Goal: Task Accomplishment & Management: Manage account settings

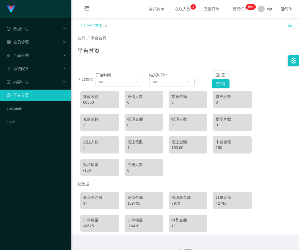
click at [36, 99] on link "平台首页" at bounding box center [37, 95] width 60 height 11
click at [38, 43] on div "会员管理" at bounding box center [35, 42] width 71 height 11
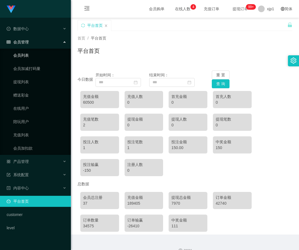
click at [32, 57] on link "会员列表" at bounding box center [39, 55] width 53 height 11
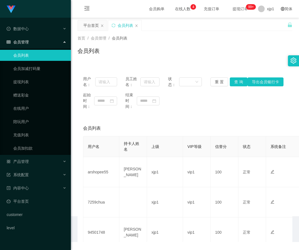
click at [33, 43] on div "会员管理" at bounding box center [35, 42] width 71 height 11
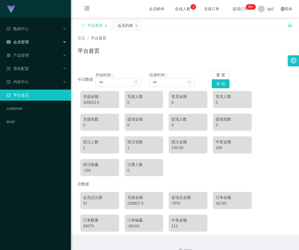
click at [40, 47] on div "会员管理" at bounding box center [35, 42] width 71 height 11
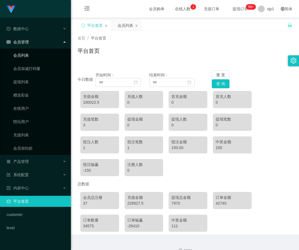
click at [40, 57] on link "会员列表" at bounding box center [39, 55] width 53 height 11
